Goal: Task Accomplishment & Management: Manage account settings

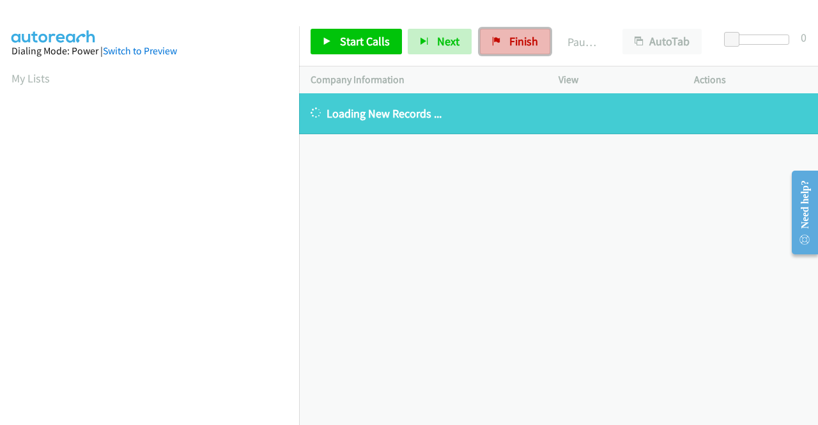
click at [509, 45] on span "Finish" at bounding box center [523, 41] width 29 height 15
